Goal: Task Accomplishment & Management: Manage account settings

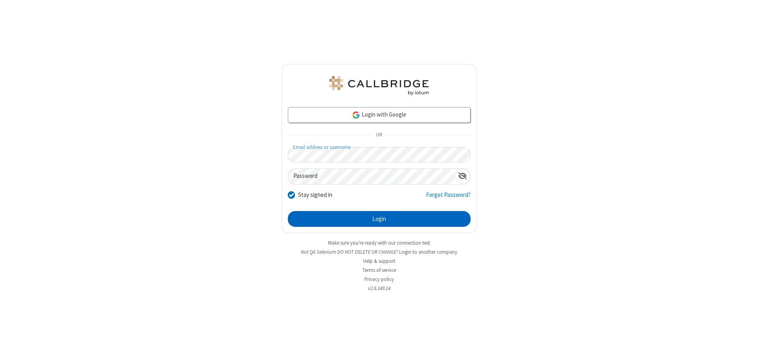
click at [379, 219] on button "Login" at bounding box center [379, 219] width 183 height 16
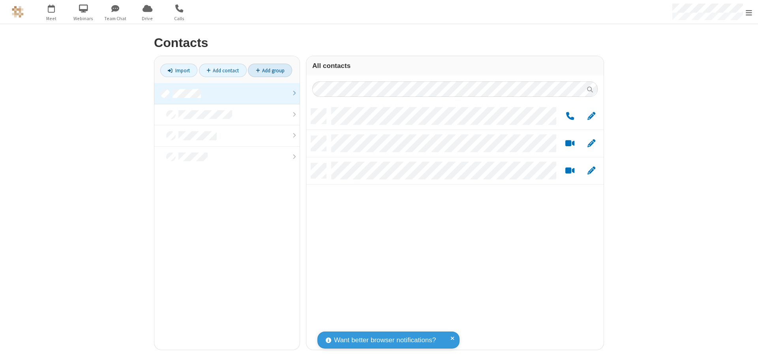
click at [270, 70] on link "Add group" at bounding box center [270, 70] width 44 height 13
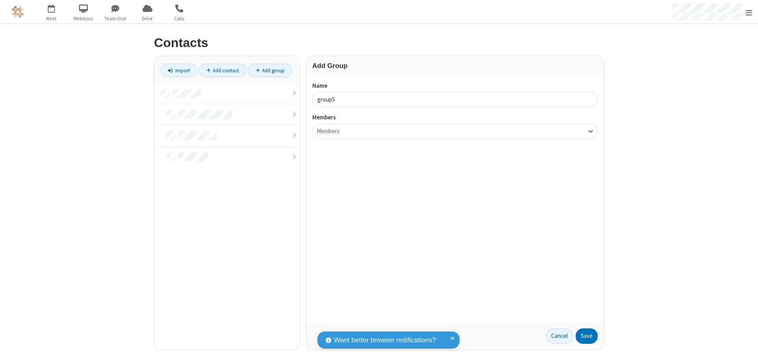
type input "group5"
type input "name22"
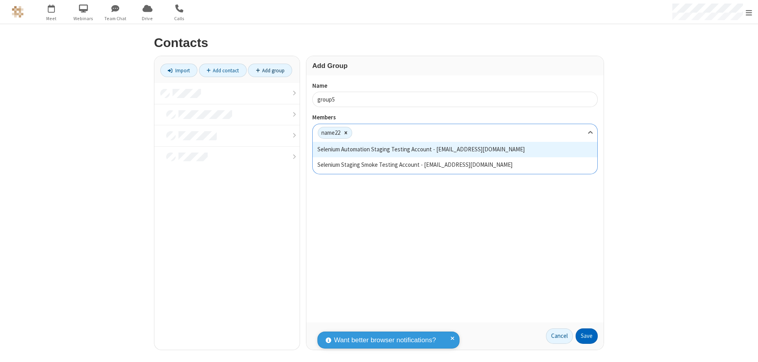
click at [587, 336] on button "Save" at bounding box center [587, 336] width 22 height 16
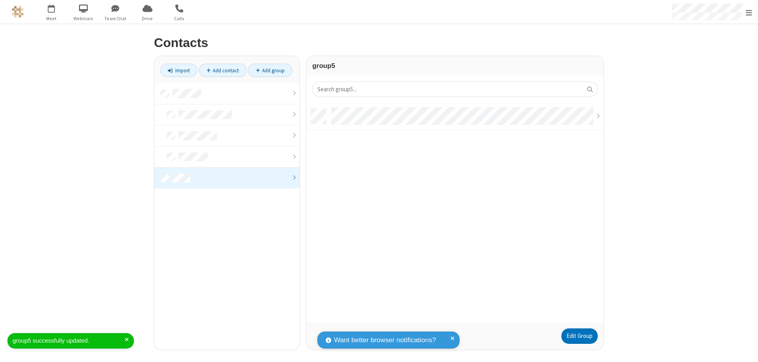
scroll to position [214, 291]
click at [579, 336] on link "Edit Group" at bounding box center [580, 336] width 36 height 16
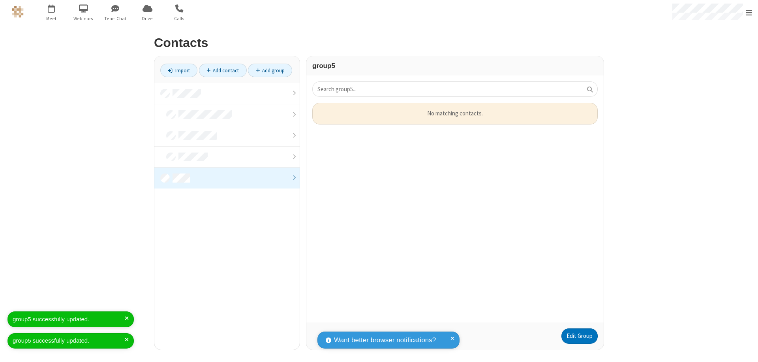
scroll to position [214, 291]
